Goal: Task Accomplishment & Management: Use online tool/utility

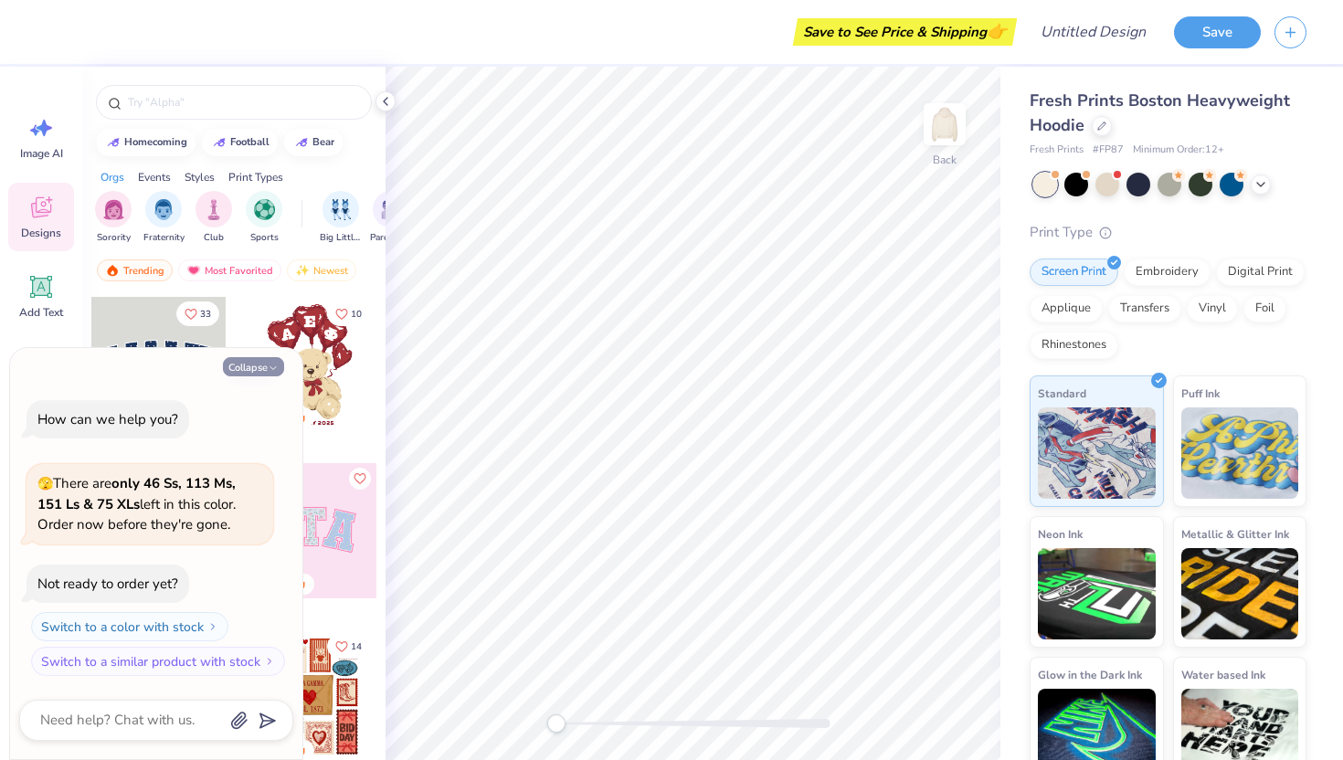
click at [263, 364] on button "Collapse" at bounding box center [253, 366] width 61 height 19
type textarea "x"
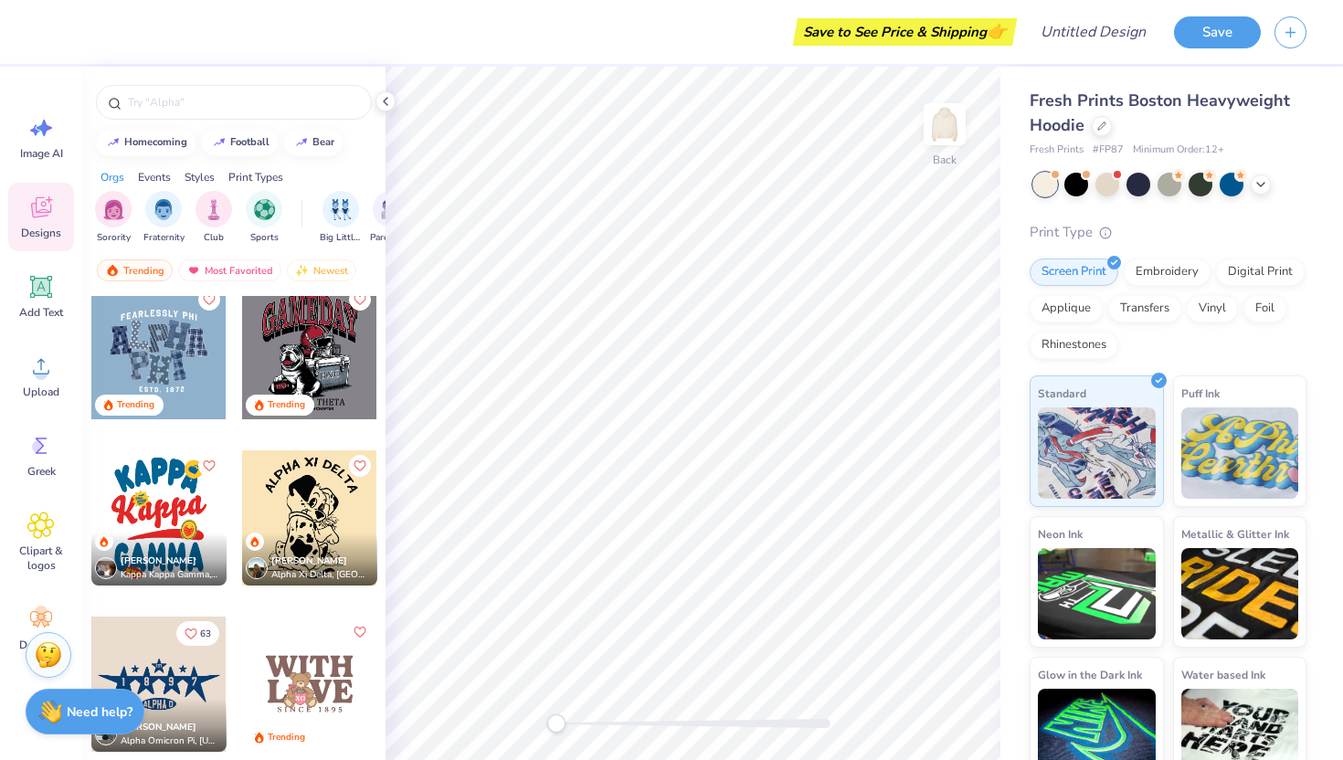
scroll to position [3012, 0]
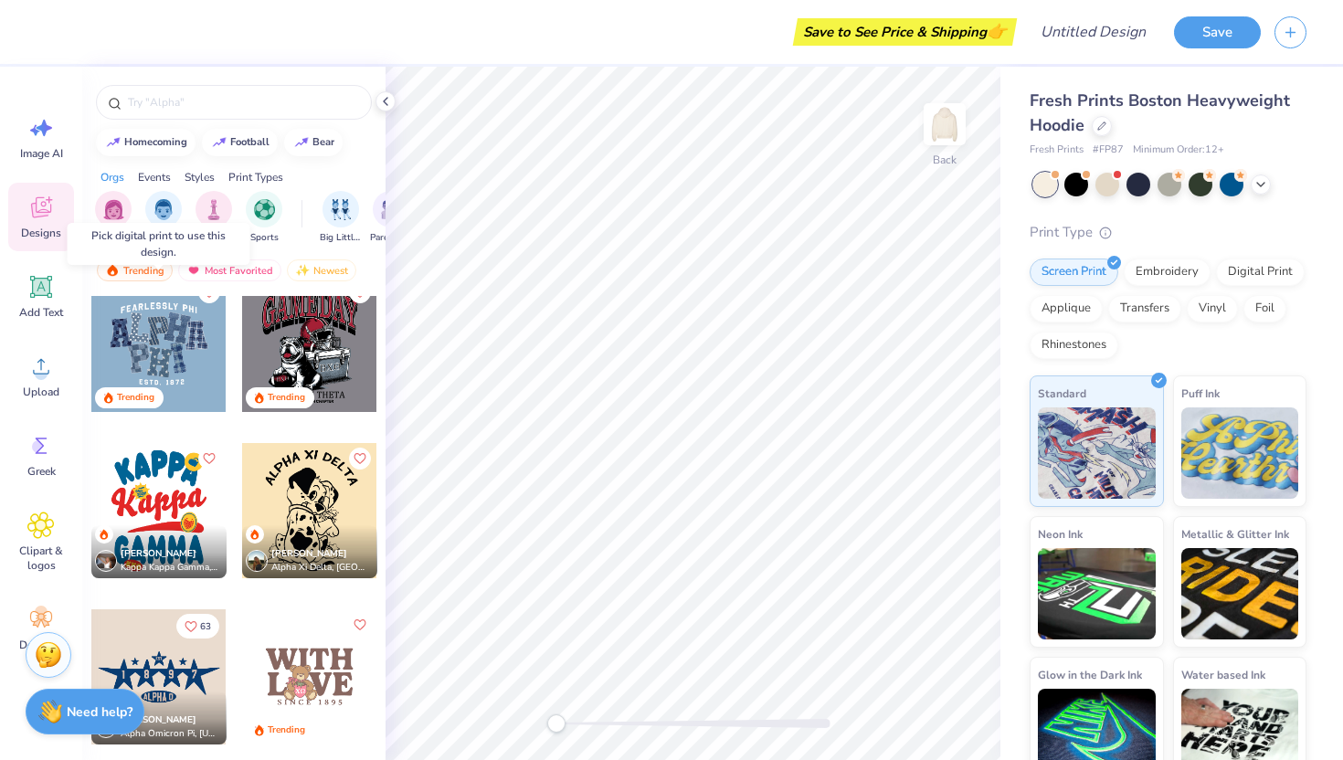
click at [163, 346] on div at bounding box center [158, 344] width 135 height 135
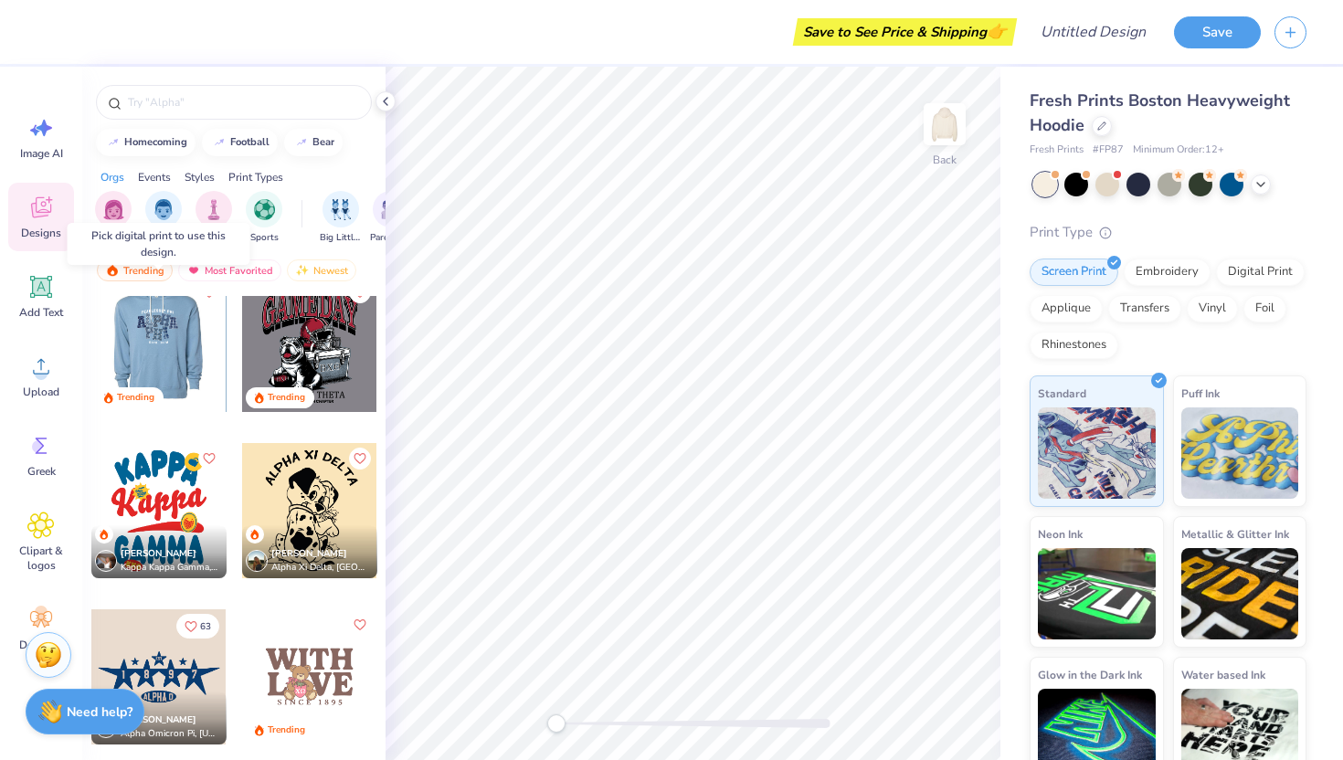
click at [167, 352] on div at bounding box center [159, 344] width 406 height 135
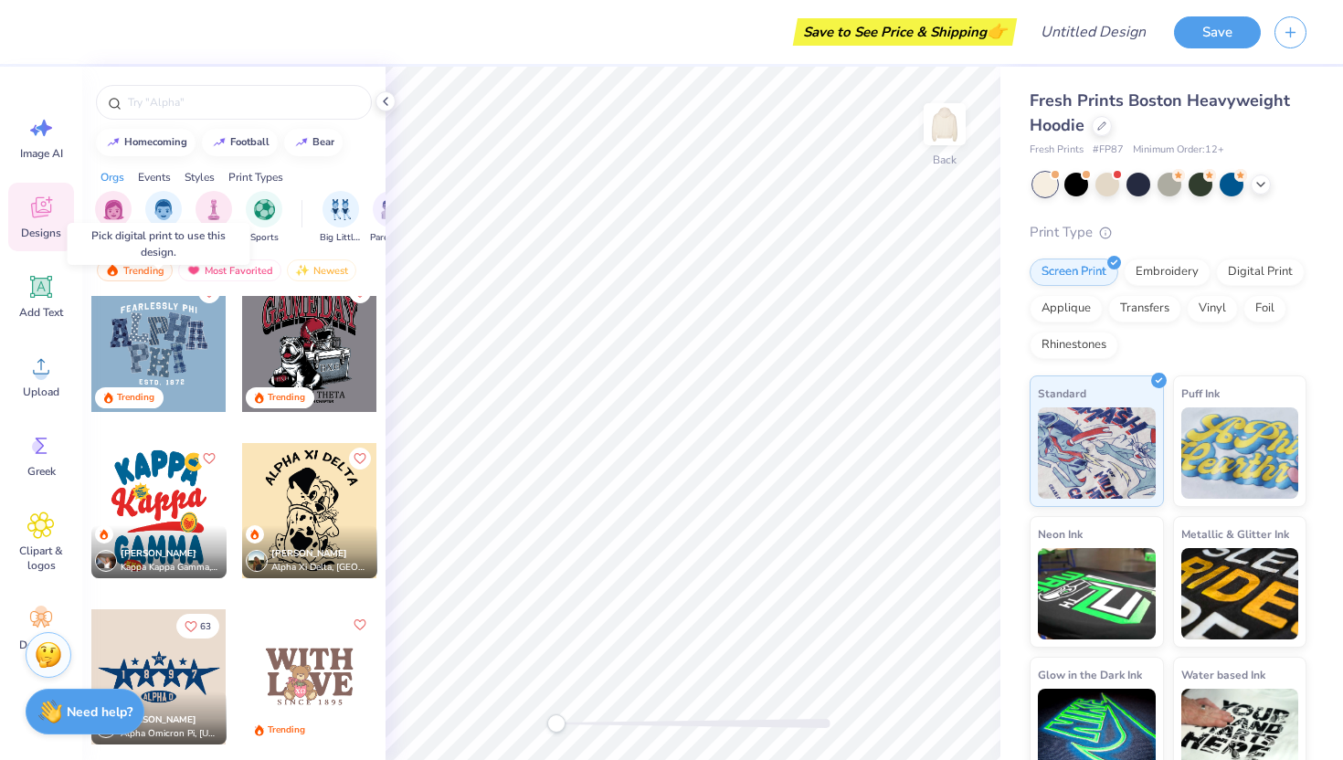
click at [167, 352] on div at bounding box center [158, 344] width 135 height 135
click at [146, 339] on div at bounding box center [158, 344] width 135 height 135
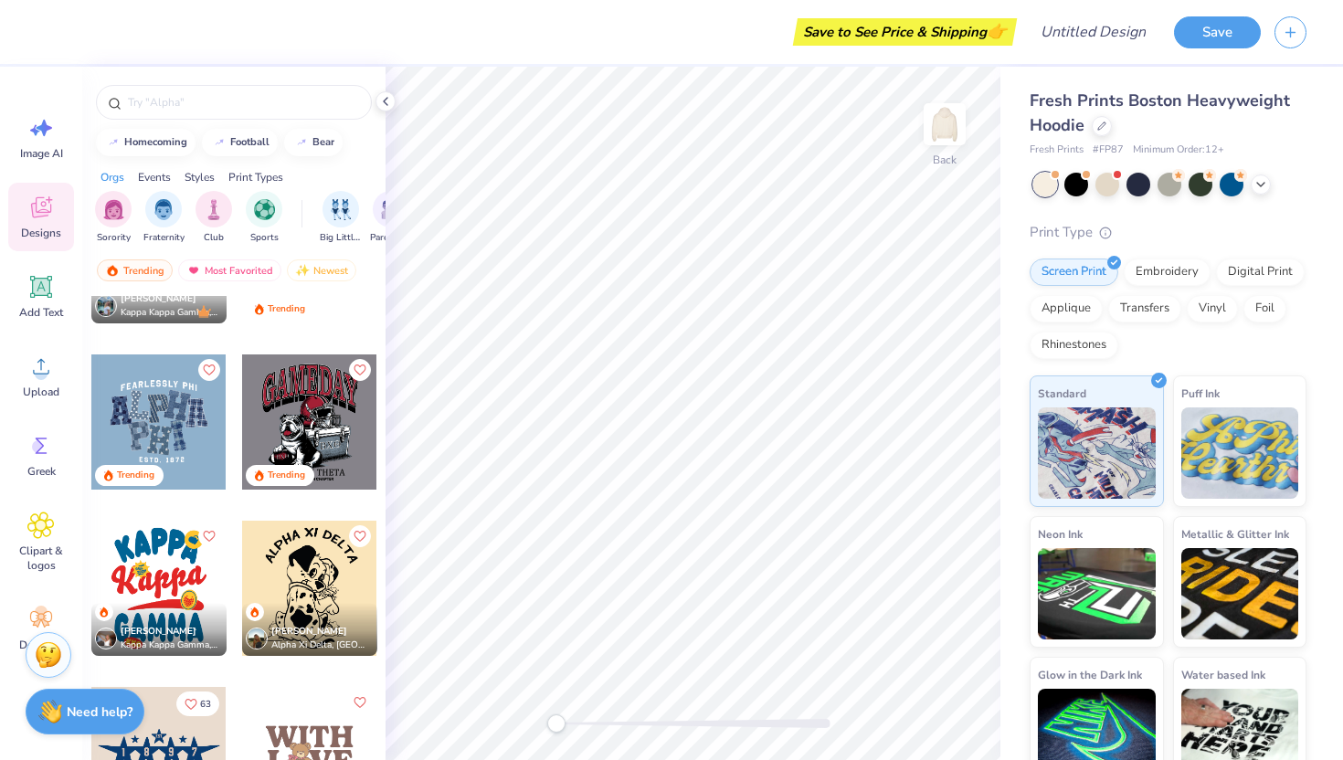
scroll to position [2933, 0]
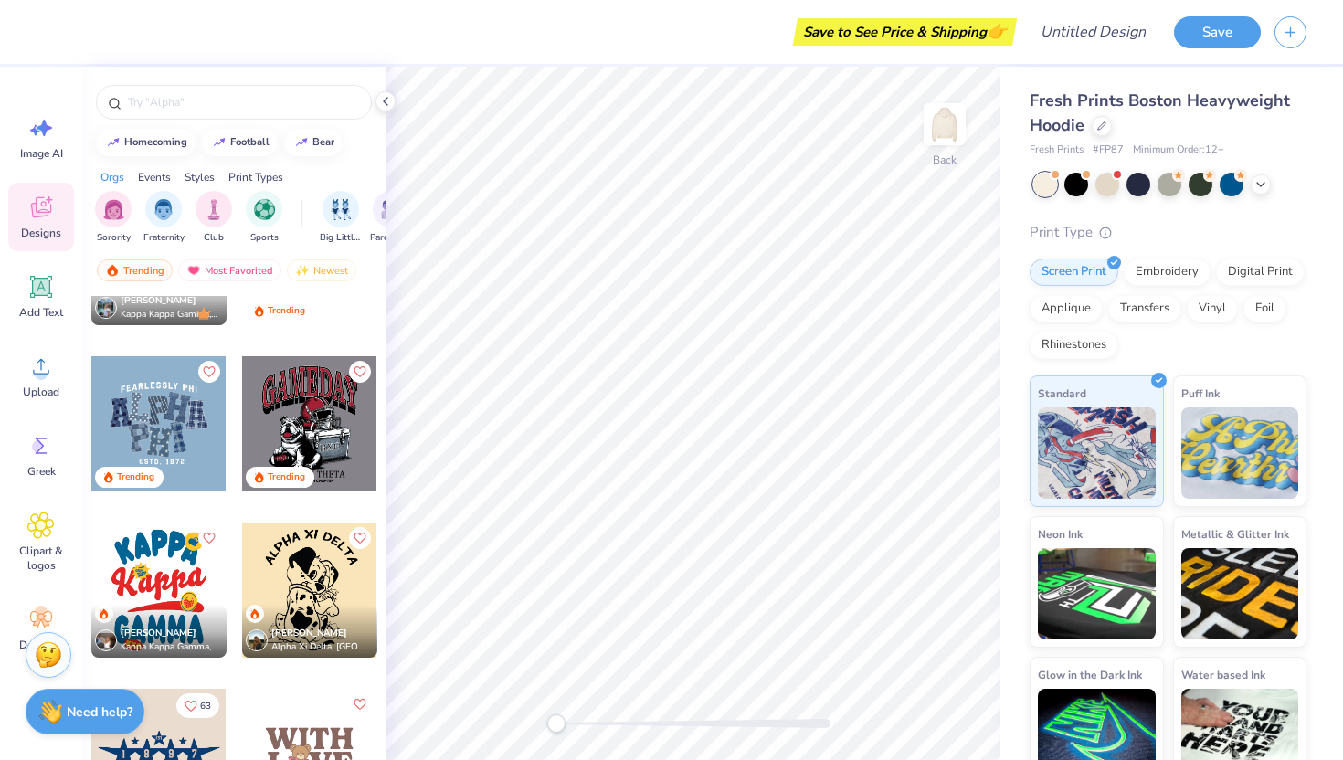
click at [151, 400] on div at bounding box center [158, 423] width 135 height 135
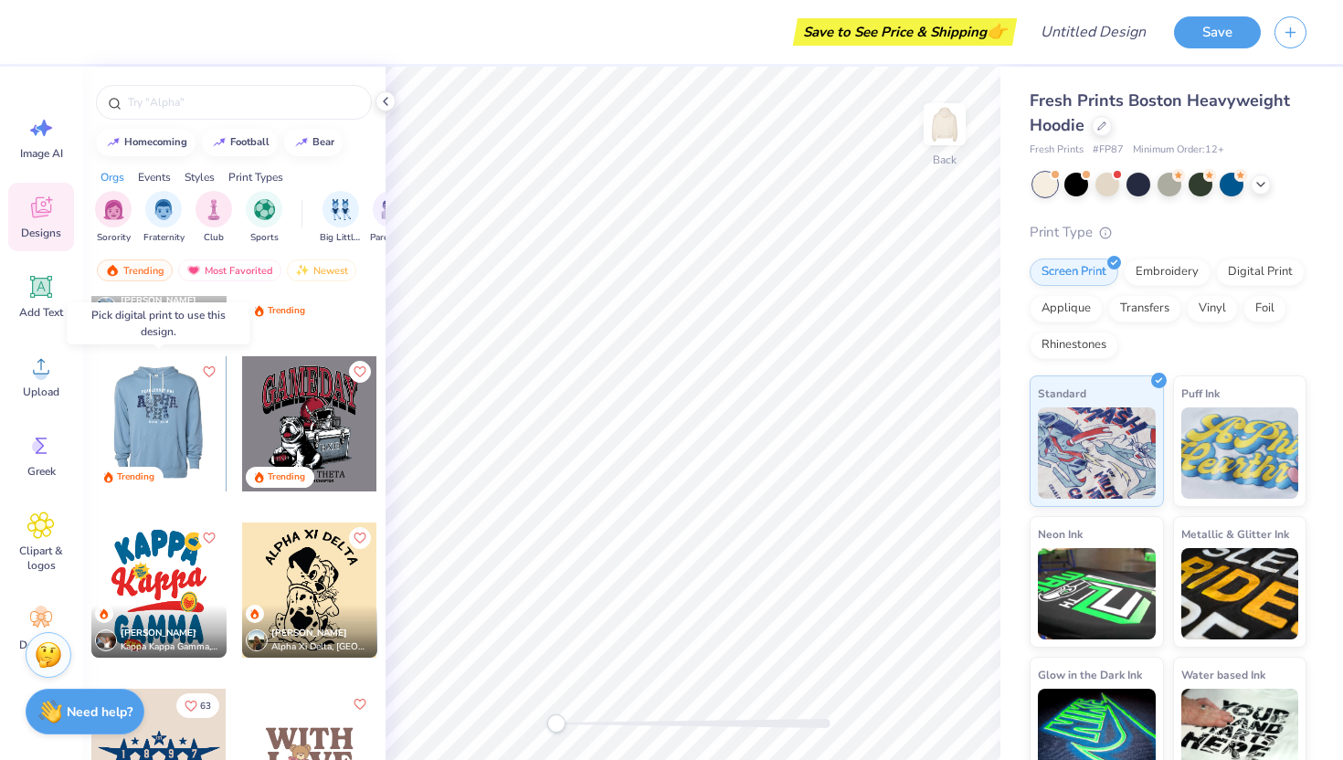
click at [161, 429] on div at bounding box center [157, 423] width 135 height 135
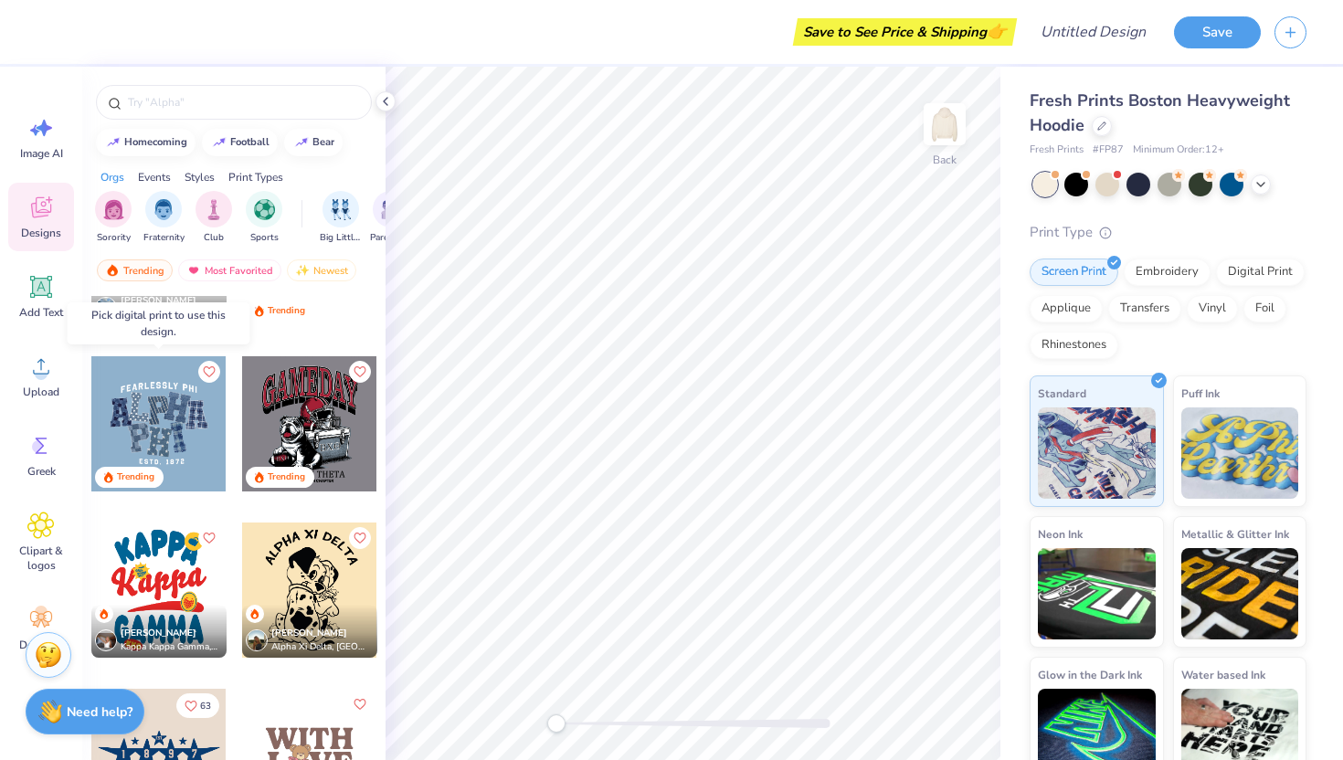
click at [161, 428] on div at bounding box center [158, 423] width 135 height 135
drag, startPoint x: 161, startPoint y: 428, endPoint x: 134, endPoint y: 450, distance: 34.4
click at [134, 450] on div at bounding box center [158, 423] width 135 height 135
click at [155, 426] on div at bounding box center [158, 423] width 135 height 135
click at [105, 210] on img "filter for Sorority" at bounding box center [113, 207] width 21 height 21
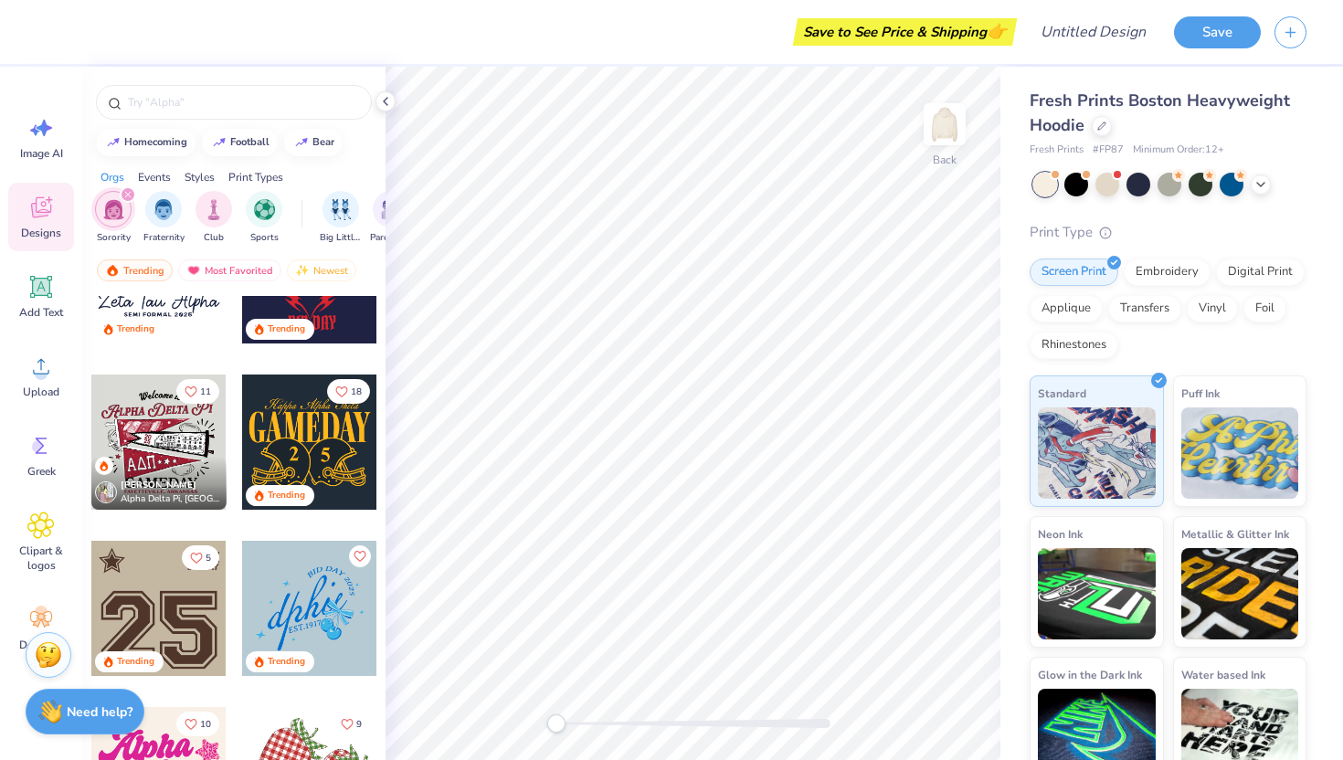
scroll to position [1080, 0]
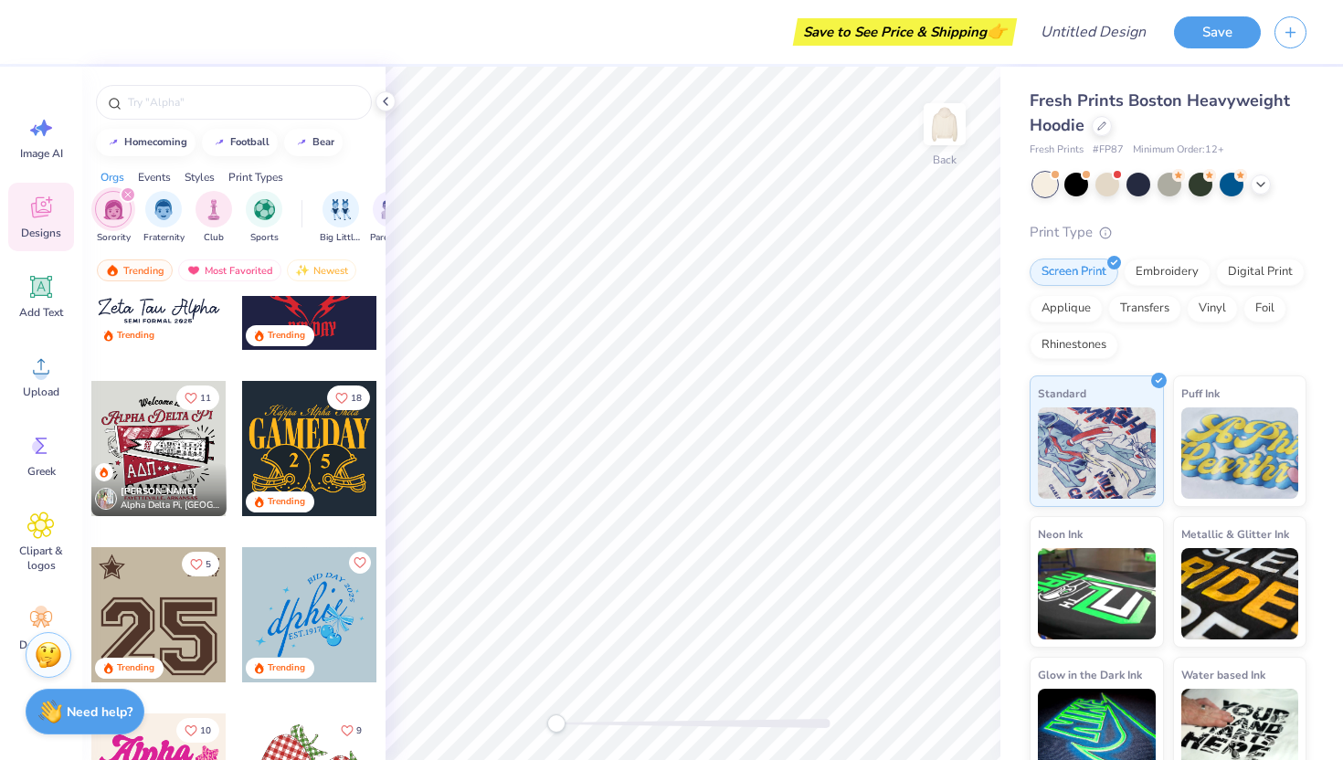
click at [150, 469] on div "Aggie Zabek Alpha Delta Pi, University of Arkansas at Fayetteville" at bounding box center [158, 489] width 135 height 53
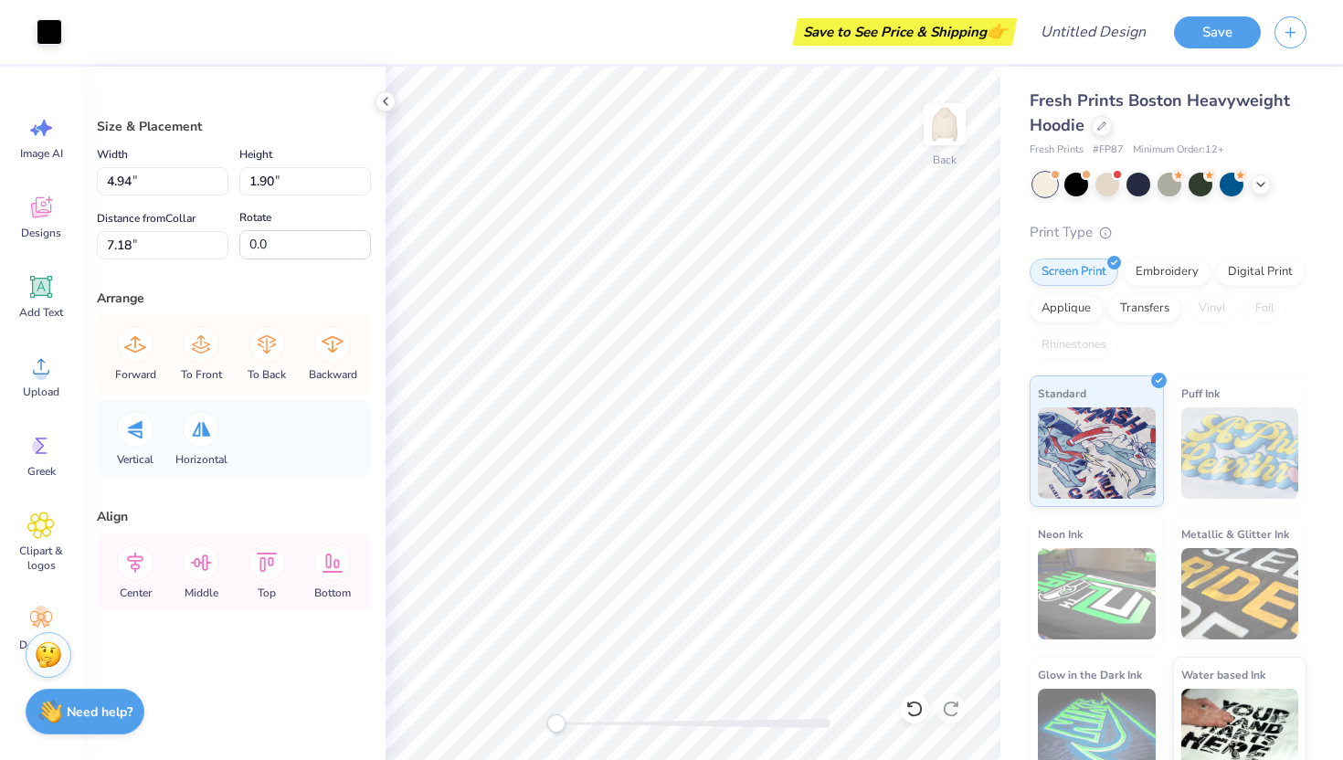
type input "4.94"
type input "1.90"
type input "7.18"
type input "7.85"
type input "2.15"
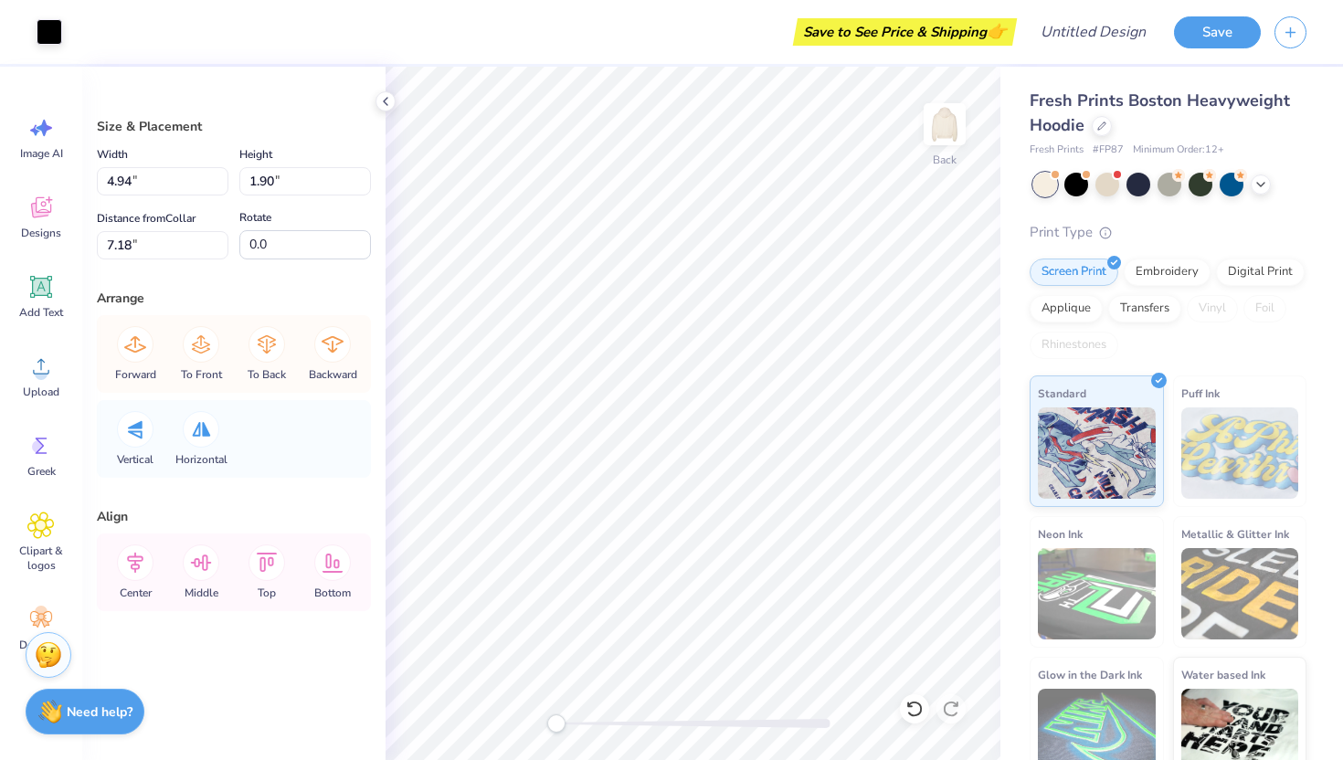
type input "7.24"
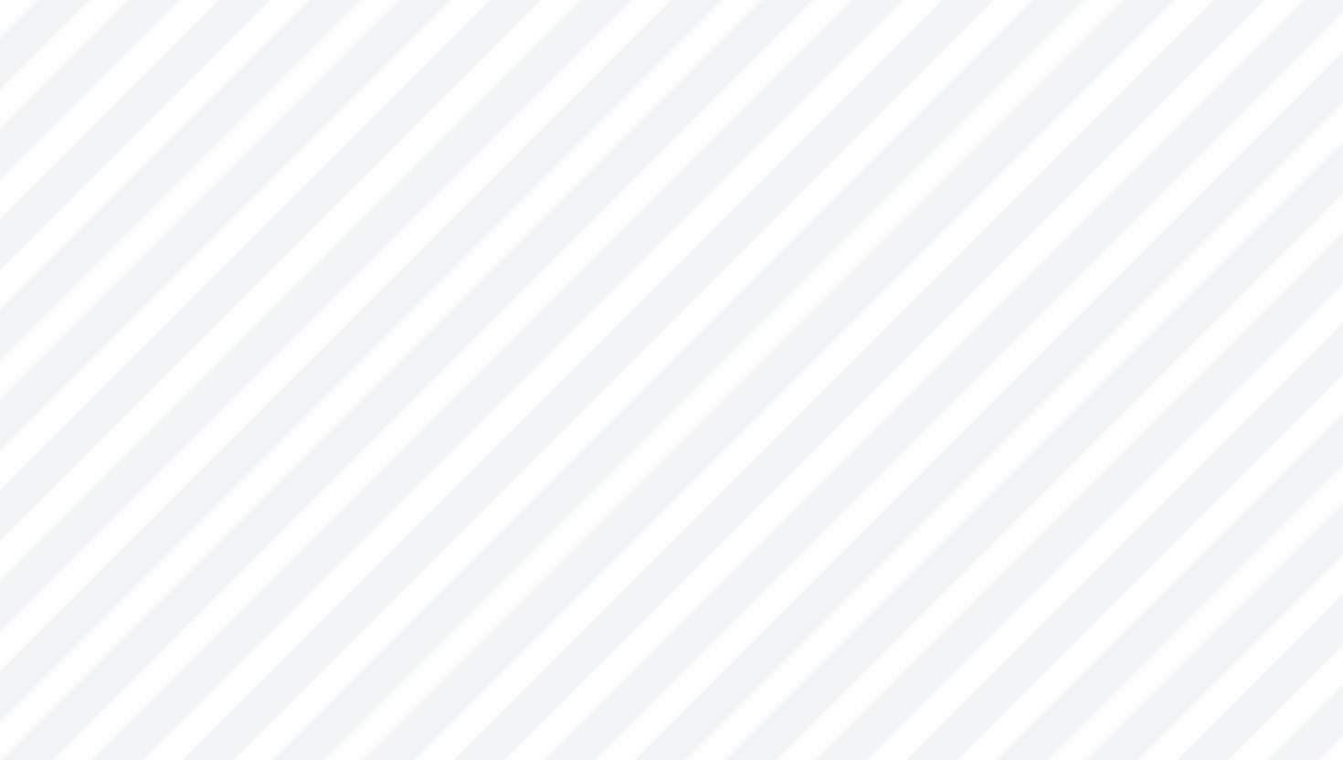
type input "4.94"
type input "1.90"
type input "7.18"
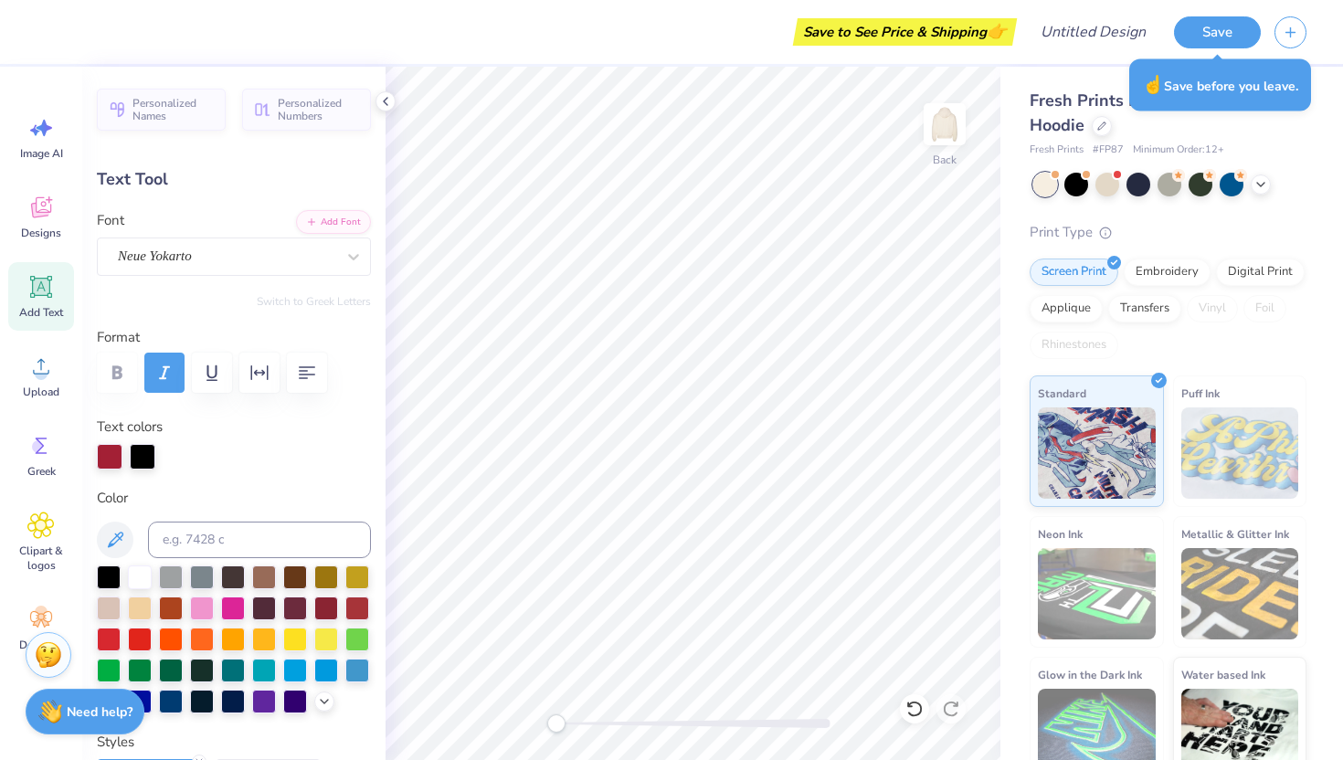
type input "0.0"
type input "4.13"
type input "1.01"
type input "3.00"
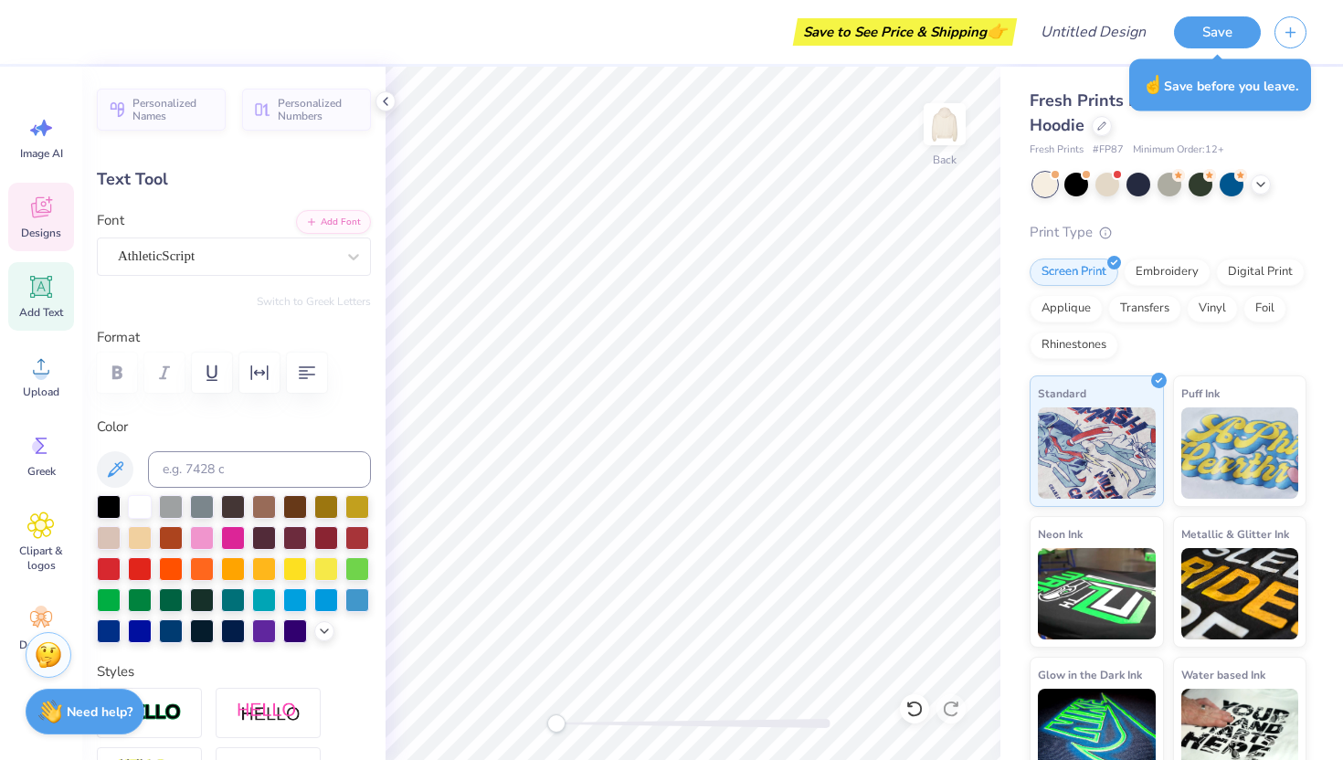
click at [49, 226] on span "Designs" at bounding box center [41, 233] width 40 height 15
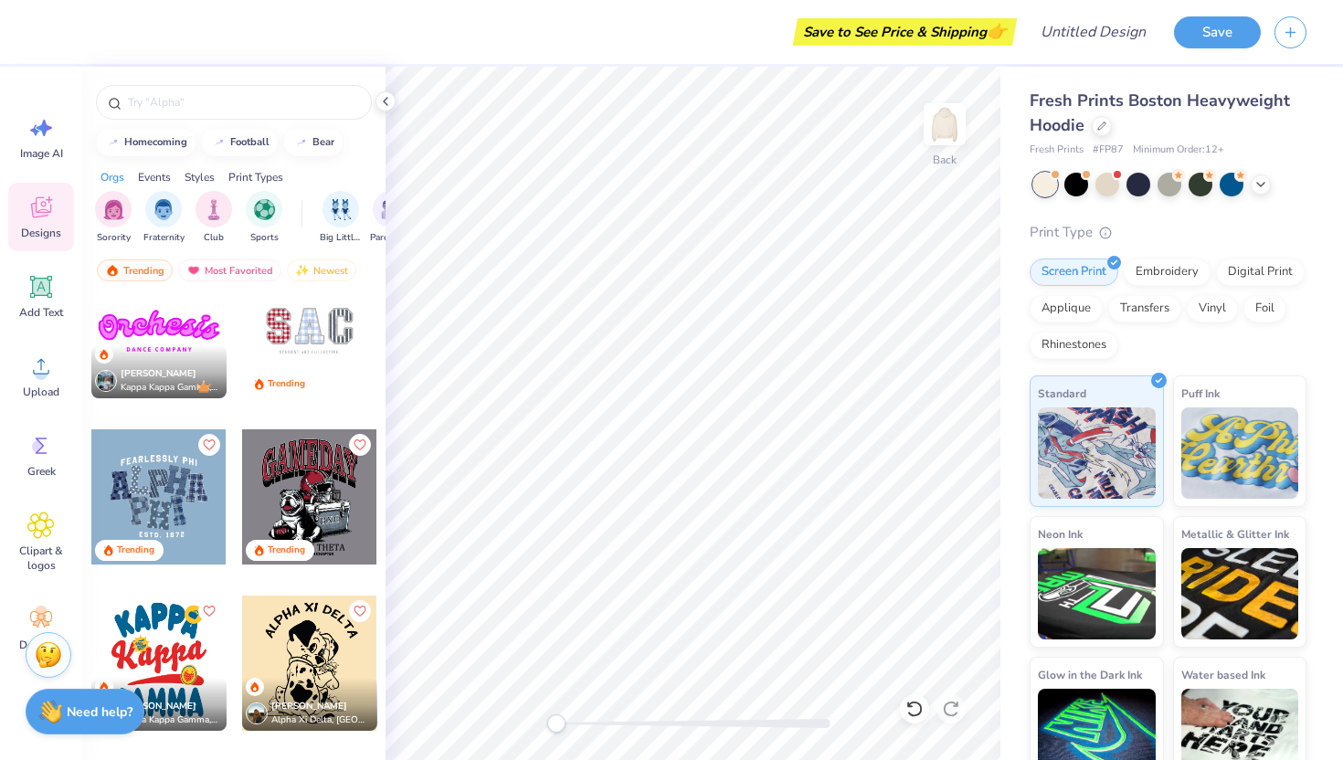
scroll to position [2900, 0]
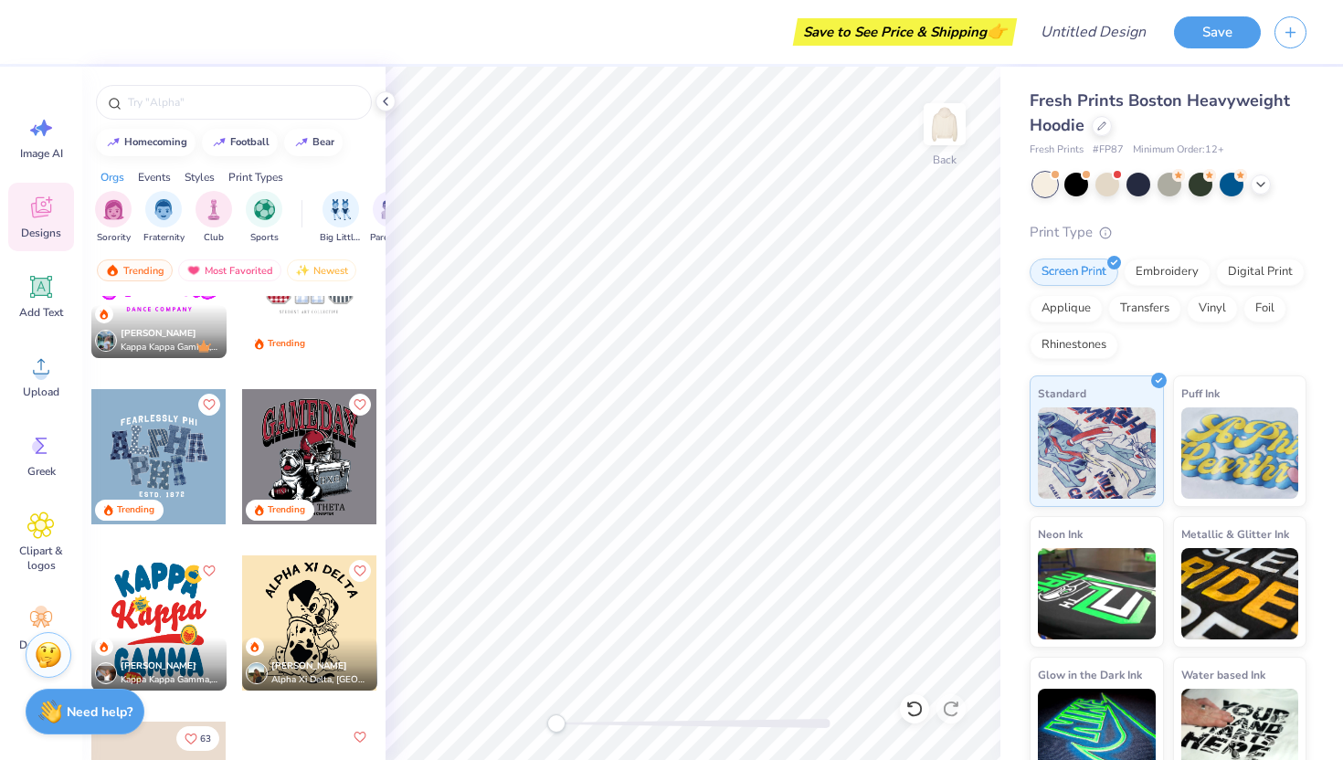
click at [173, 442] on div at bounding box center [158, 456] width 135 height 135
click at [1289, 276] on div "Digital Print" at bounding box center [1260, 269] width 89 height 27
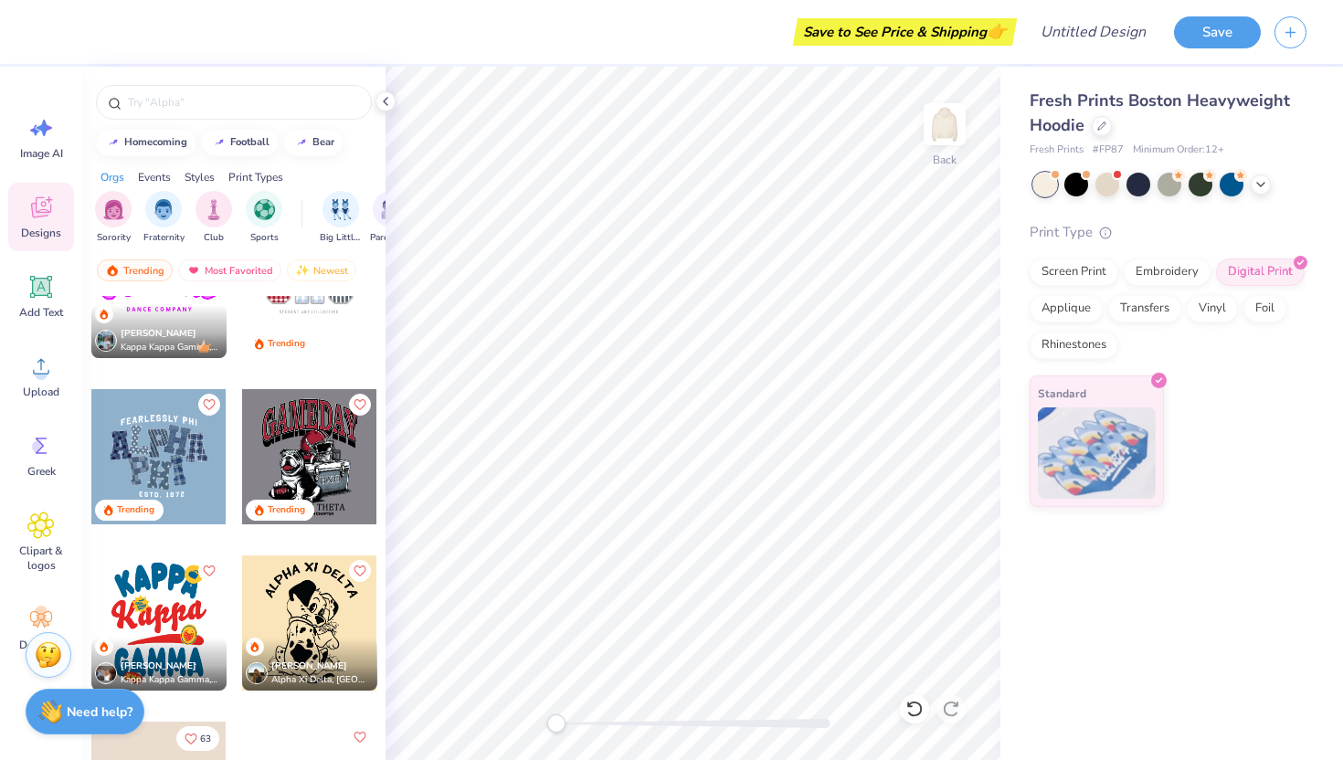
click at [154, 444] on div at bounding box center [158, 456] width 135 height 135
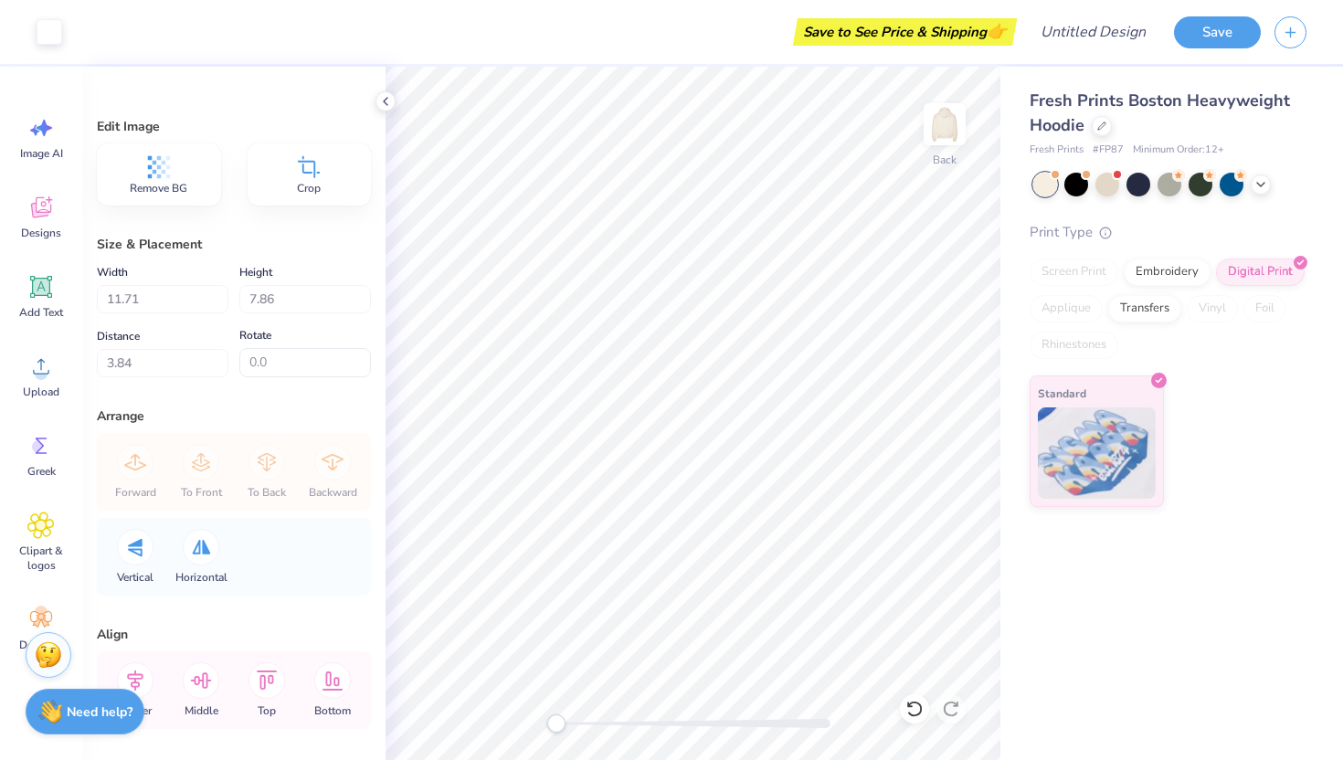
type input "3.50"
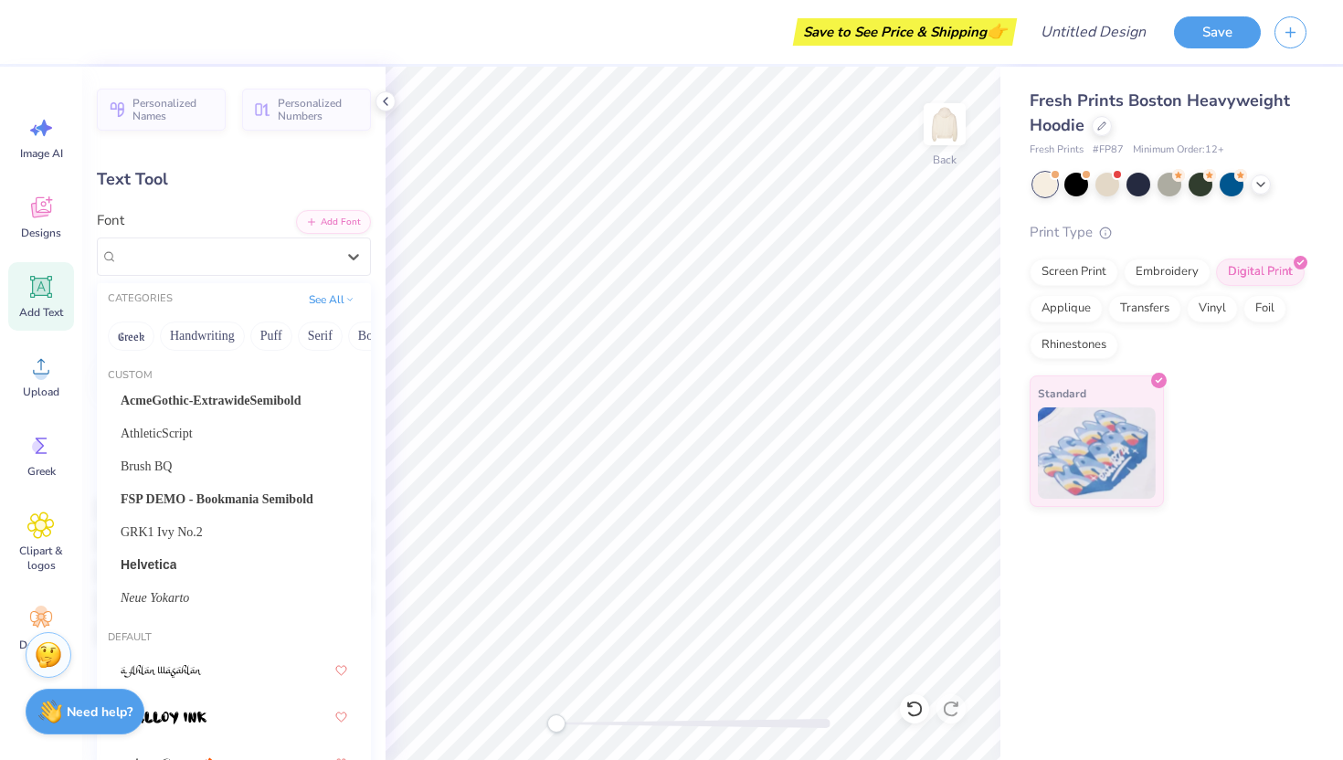
scroll to position [1502, 0]
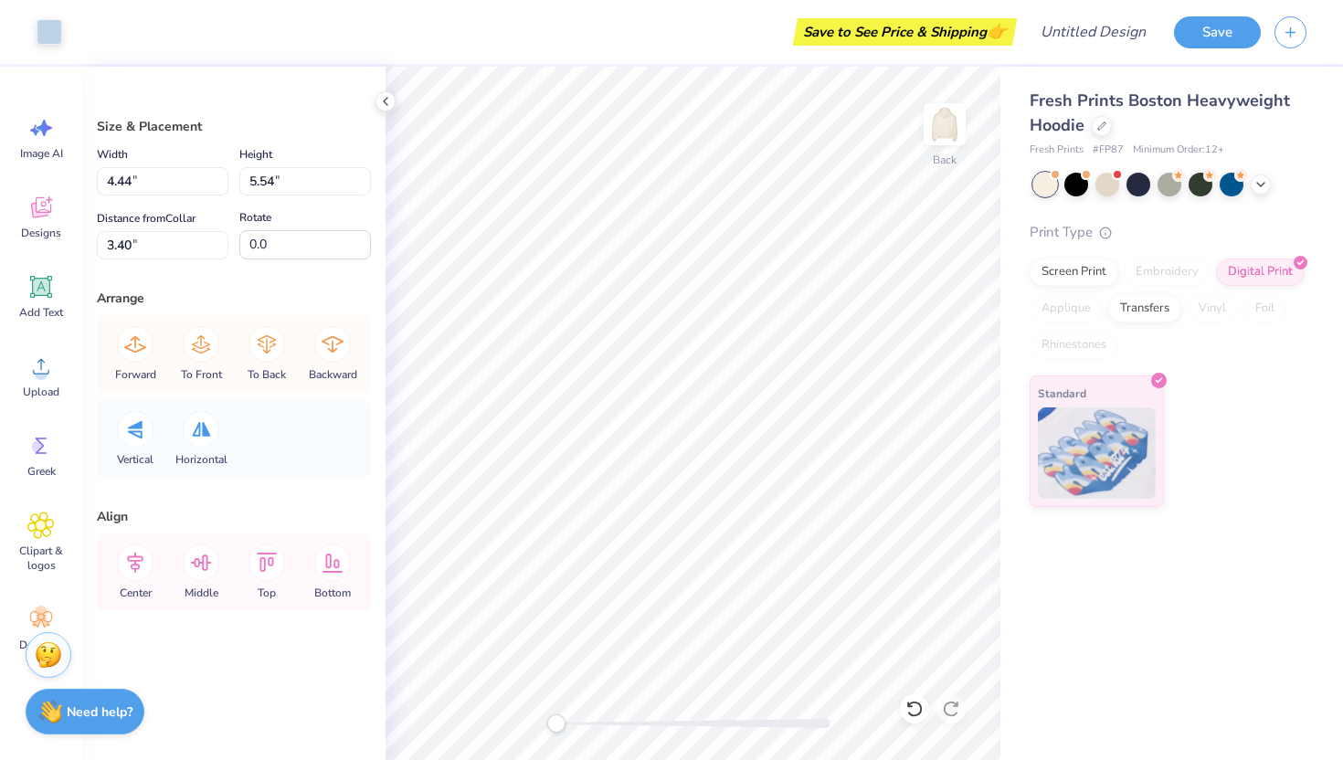
scroll to position [40, 0]
